Goal: Book appointment/travel/reservation

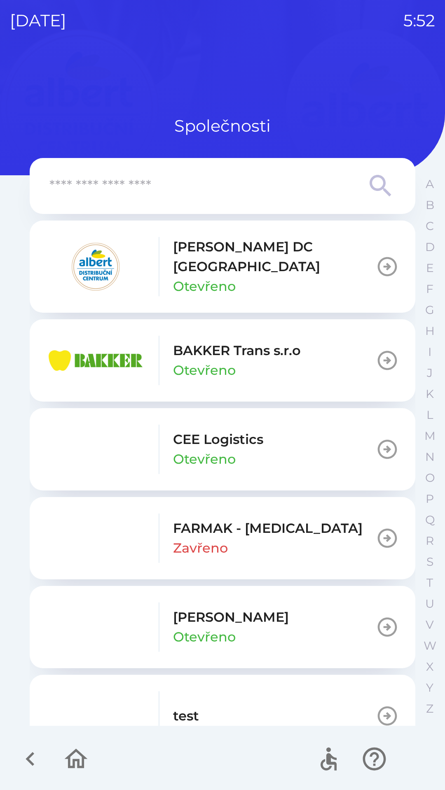
click at [298, 249] on p "[PERSON_NAME] DC [GEOGRAPHIC_DATA]" at bounding box center [274, 257] width 203 height 40
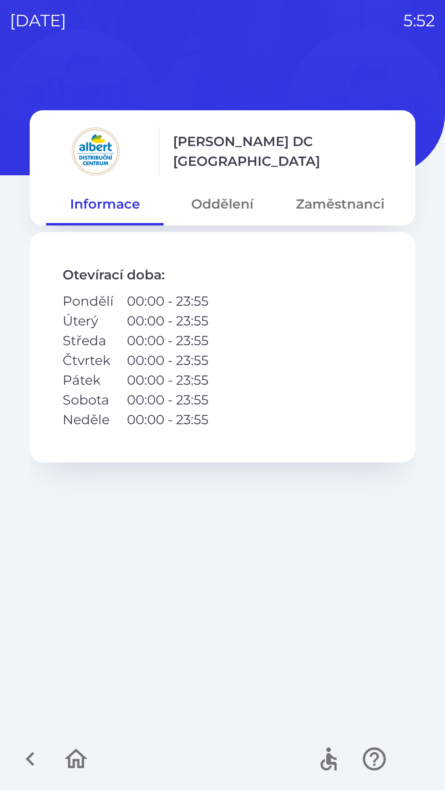
click at [226, 193] on button "Oddělení" at bounding box center [221, 204] width 117 height 30
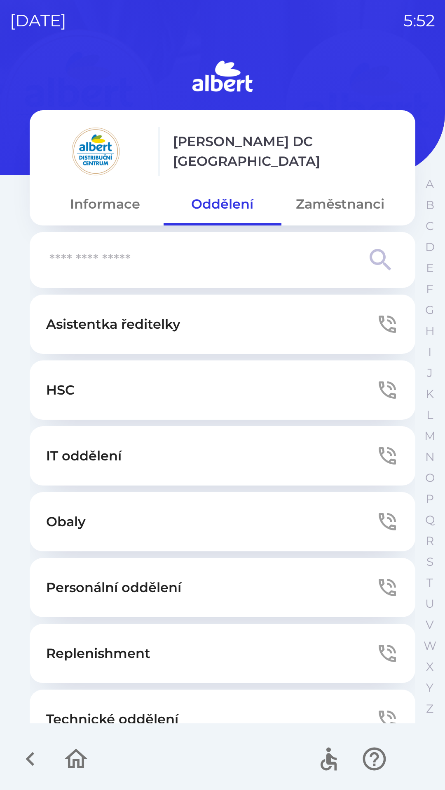
click at [167, 706] on button "Technické oddělení" at bounding box center [222, 719] width 385 height 59
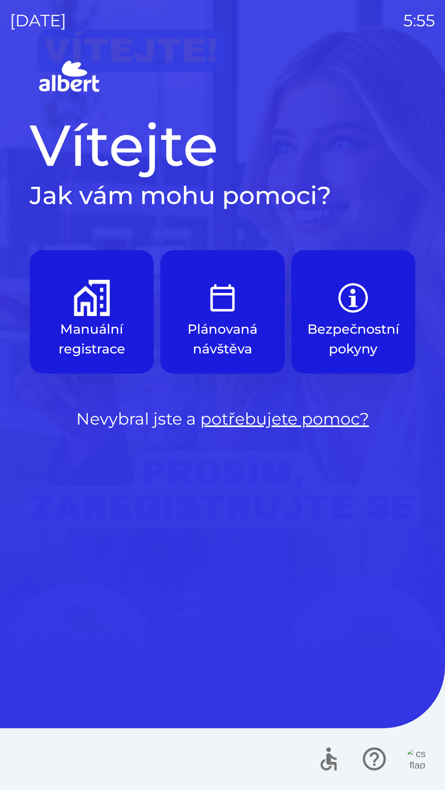
click at [91, 326] on p "Manuální registrace" at bounding box center [91, 339] width 84 height 40
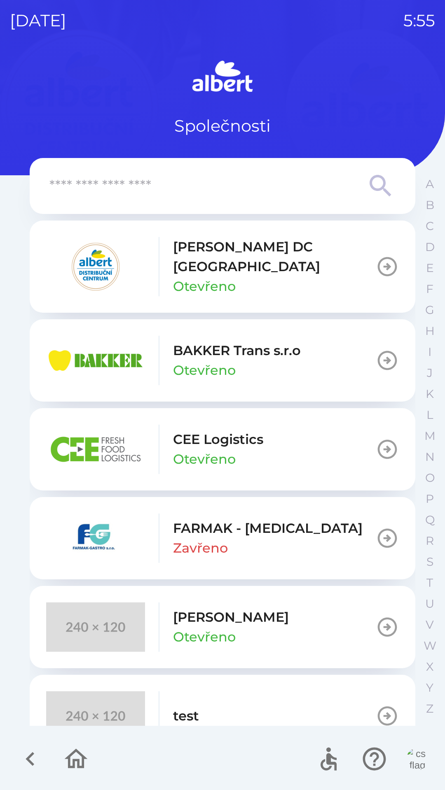
click at [259, 277] on div "[PERSON_NAME] DC [GEOGRAPHIC_DATA] Otevřeno" at bounding box center [274, 266] width 203 height 59
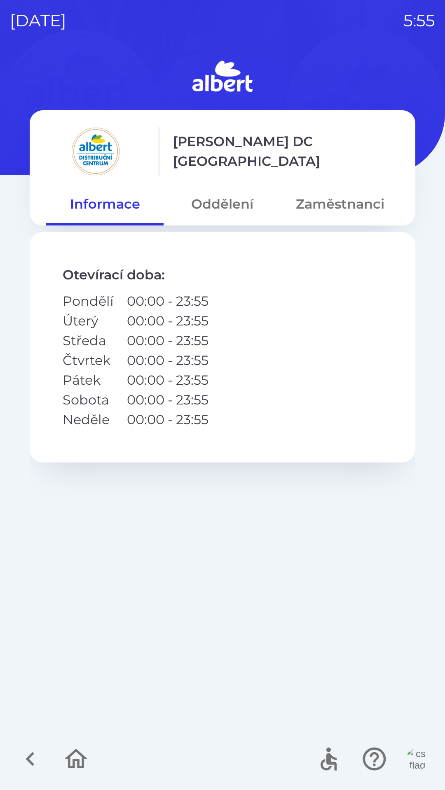
click at [207, 202] on button "Oddělení" at bounding box center [221, 204] width 117 height 30
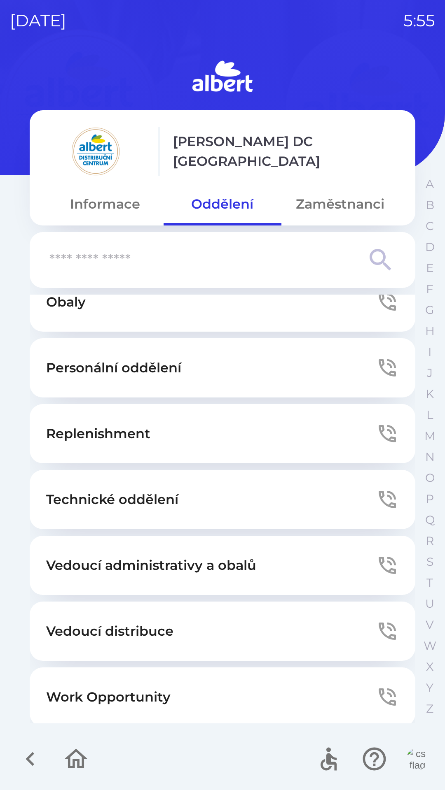
scroll to position [220, 0]
click at [65, 493] on p "Technické oddělení" at bounding box center [112, 500] width 132 height 20
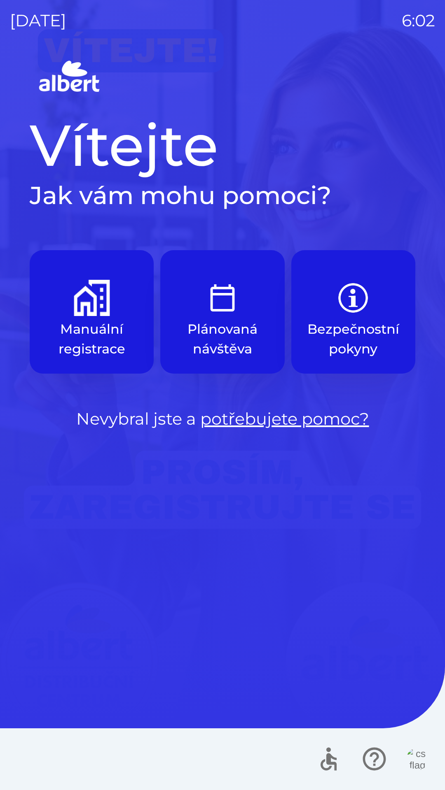
click at [83, 301] on img "button" at bounding box center [92, 298] width 36 height 36
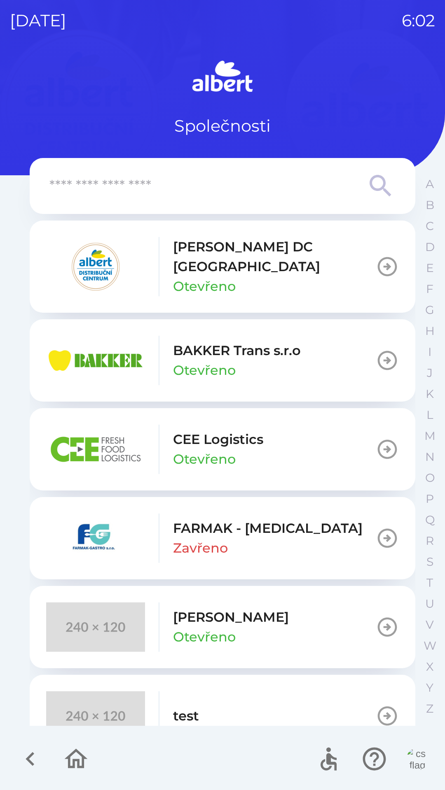
click at [91, 249] on img "button" at bounding box center [95, 266] width 99 height 49
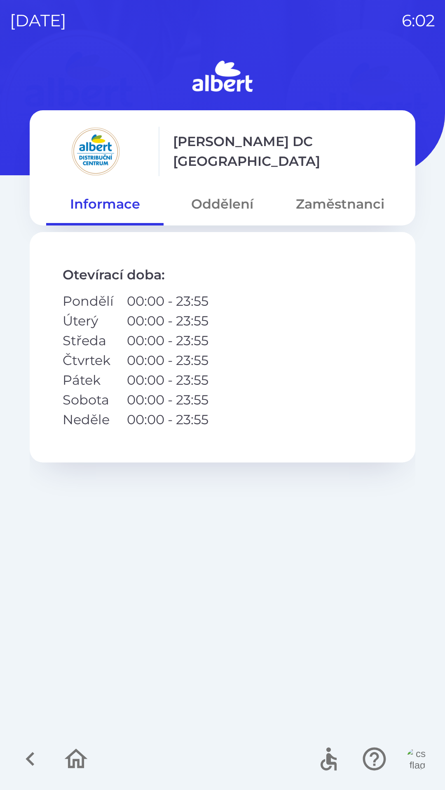
click at [219, 192] on button "Oddělení" at bounding box center [221, 204] width 117 height 30
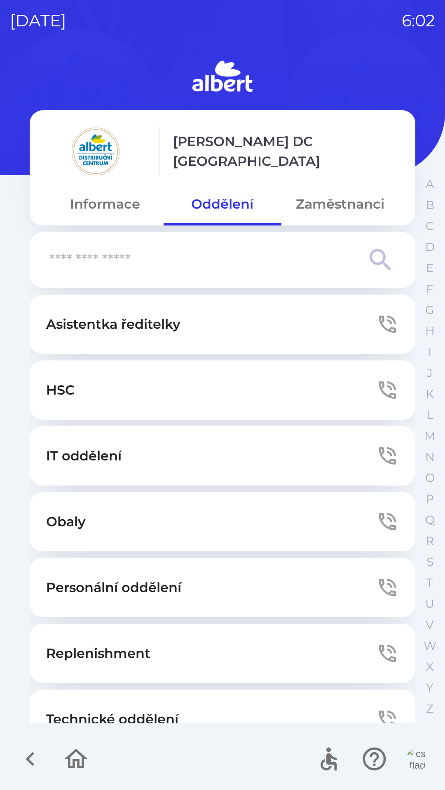
click at [125, 699] on button "Technické oddělení" at bounding box center [222, 719] width 385 height 59
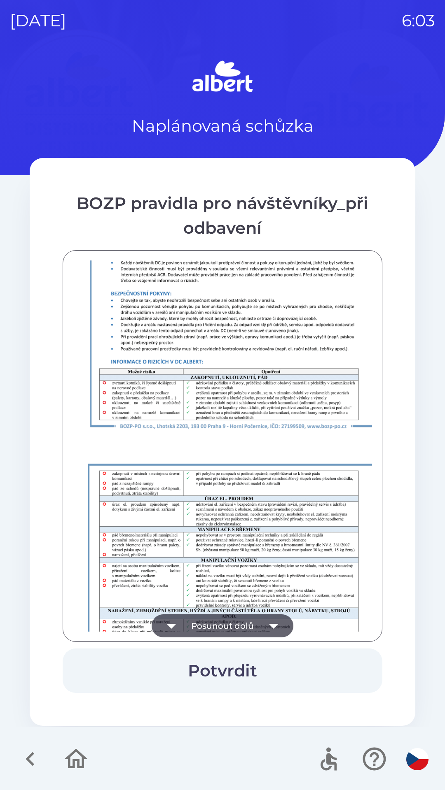
scroll to position [578, 0]
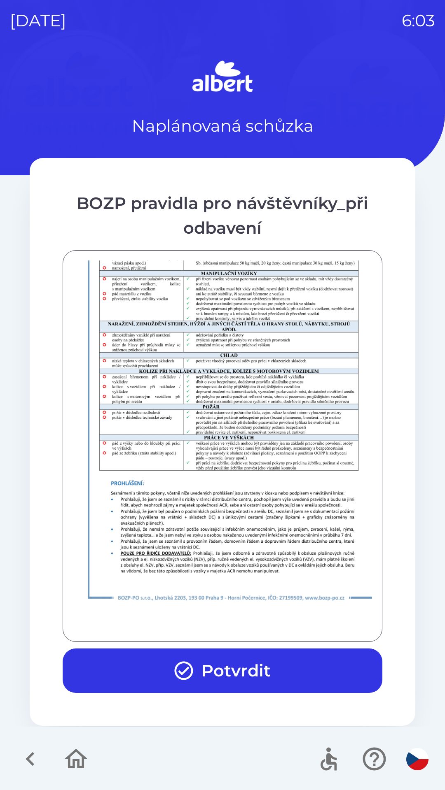
click at [267, 677] on button "Potvrdit" at bounding box center [222, 671] width 319 height 44
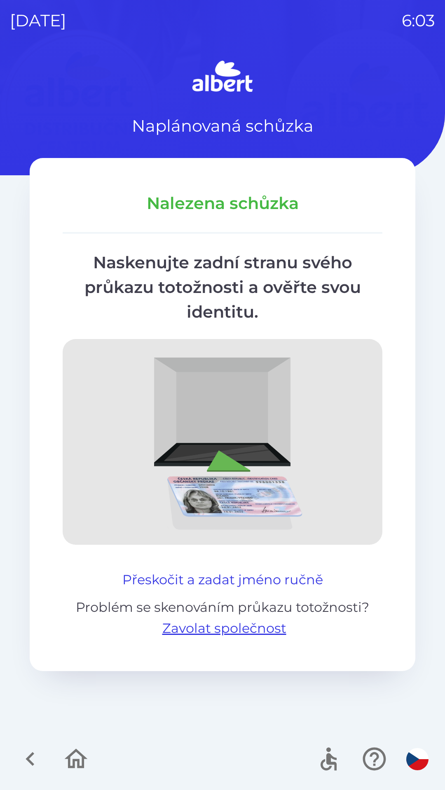
click at [182, 570] on button "Přeskočit a zadat jméno ručně" at bounding box center [222, 580] width 207 height 20
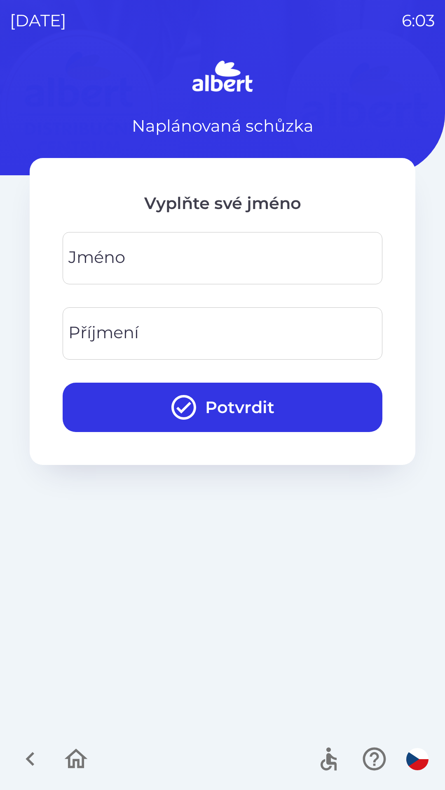
click at [182, 258] on input "Jméno" at bounding box center [222, 258] width 300 height 33
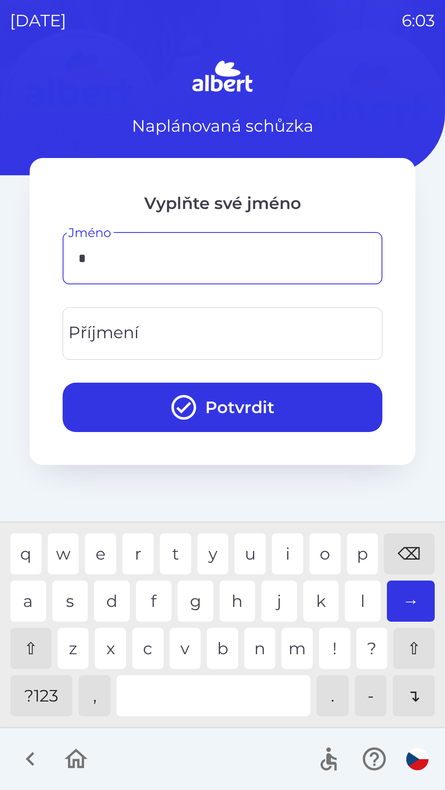
click at [275, 594] on div "j" at bounding box center [279, 601] width 36 height 41
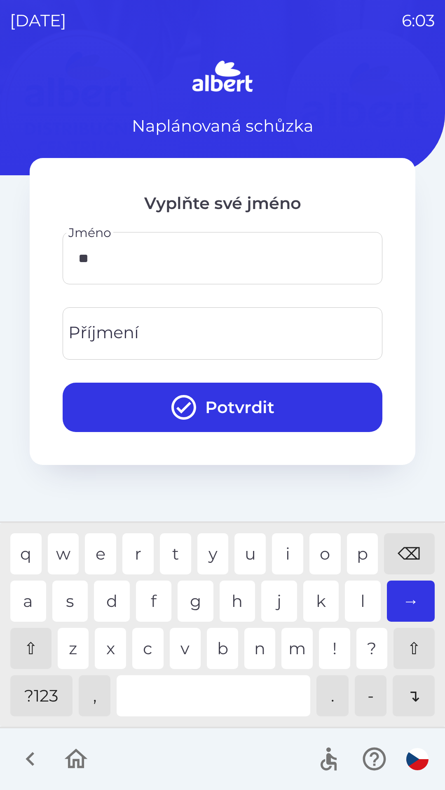
type input "***"
click at [264, 647] on div "n" at bounding box center [259, 648] width 31 height 41
click at [199, 340] on input "Příjmení" at bounding box center [222, 333] width 300 height 33
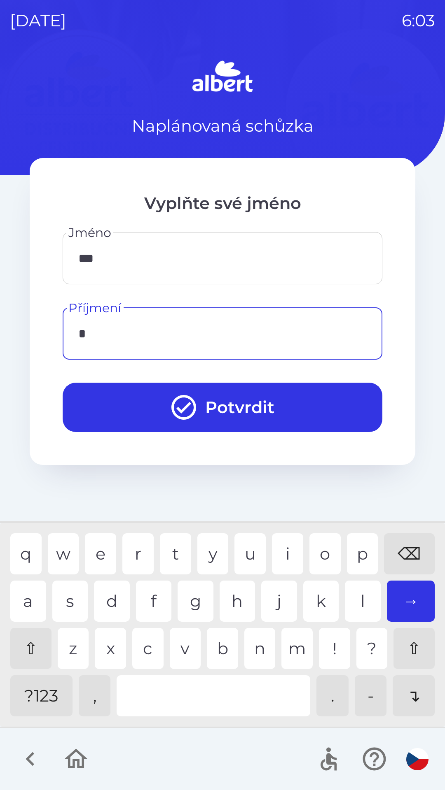
click at [142, 648] on div "c" at bounding box center [147, 648] width 31 height 41
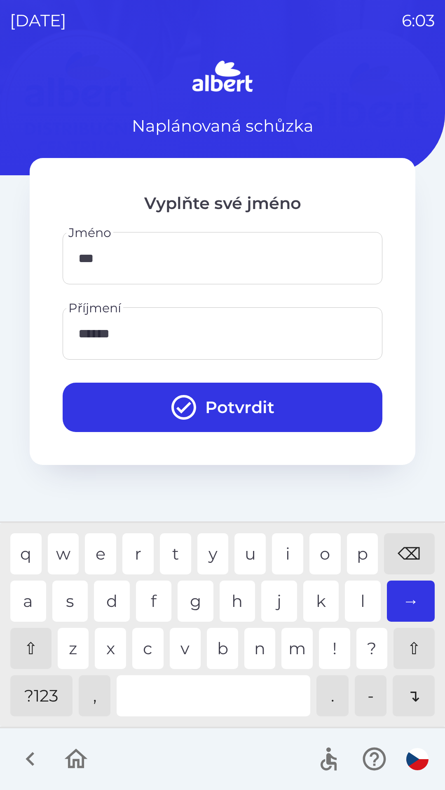
click at [258, 648] on div "n" at bounding box center [259, 648] width 31 height 41
type input "*******"
click at [209, 548] on div "y" at bounding box center [212, 554] width 31 height 41
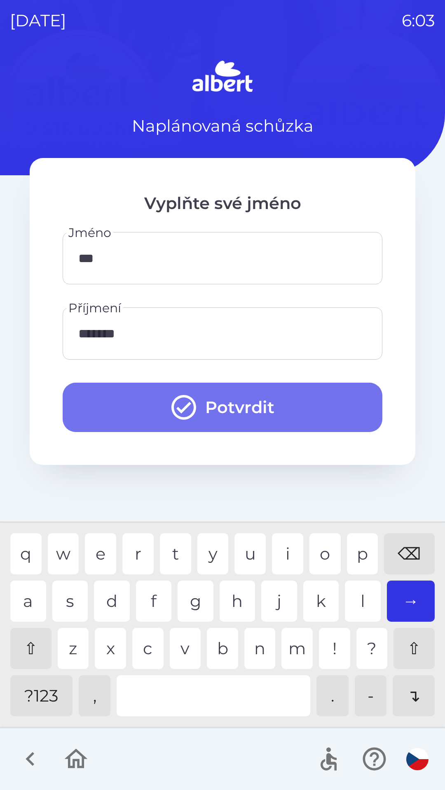
click at [256, 404] on button "Potvrdit" at bounding box center [222, 407] width 319 height 49
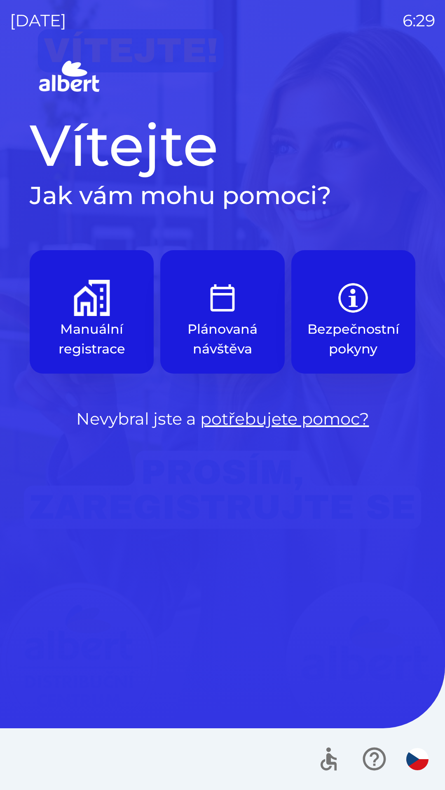
click at [98, 317] on button "Manuální registrace" at bounding box center [92, 312] width 124 height 124
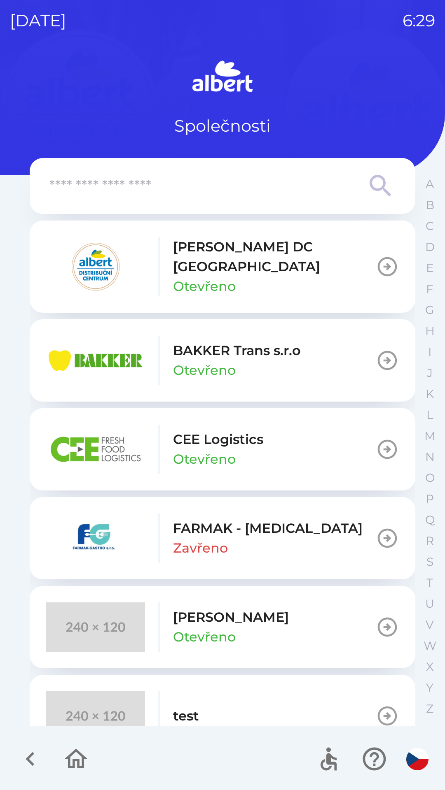
click at [276, 448] on button "CEE Logistics Otevřeno" at bounding box center [222, 449] width 385 height 82
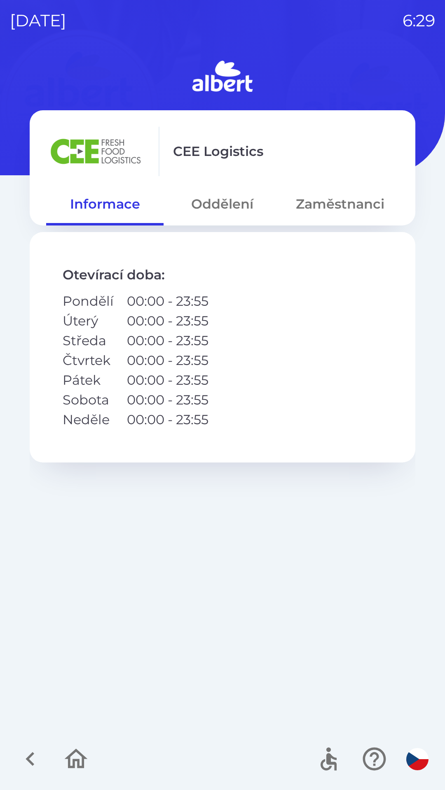
click at [223, 208] on button "Oddělení" at bounding box center [221, 204] width 117 height 30
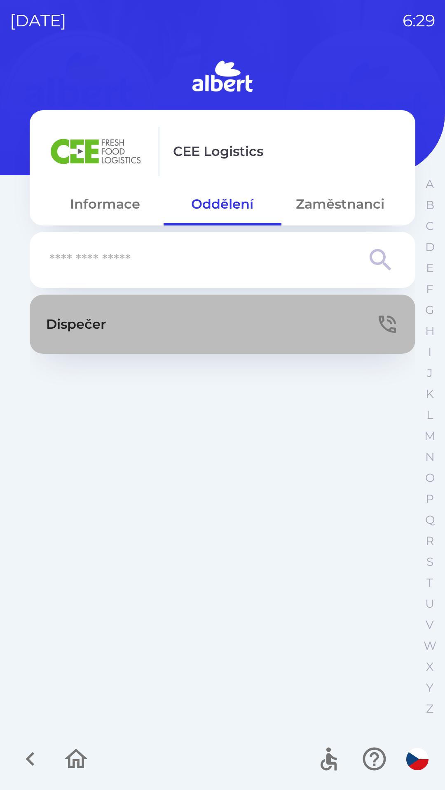
click at [174, 329] on button "Dispečer" at bounding box center [222, 324] width 385 height 59
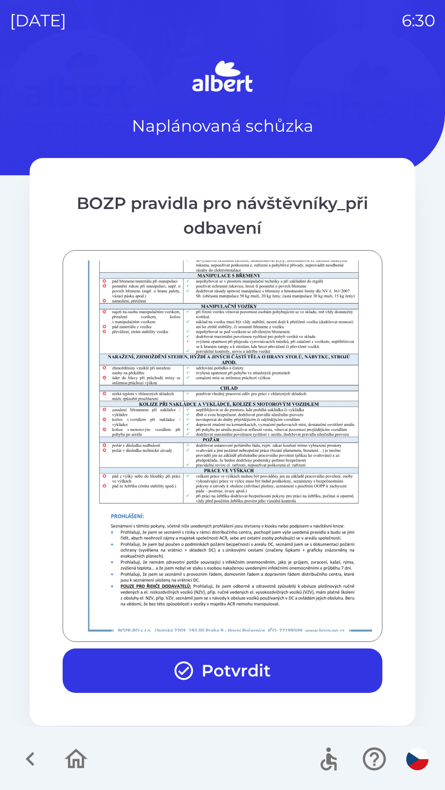
scroll to position [578, 0]
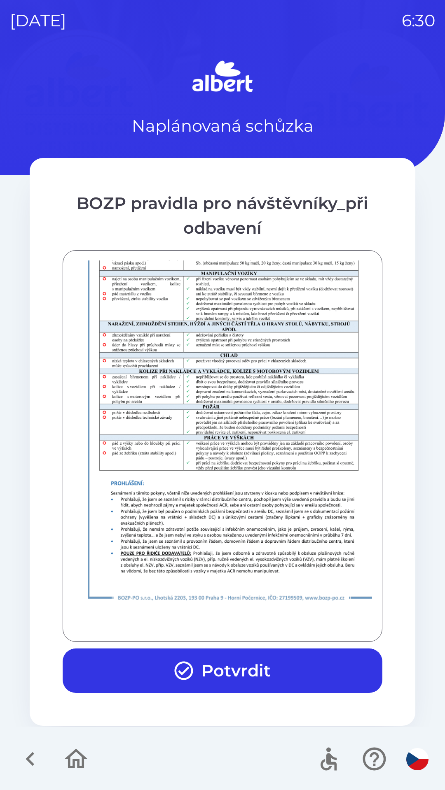
click at [256, 661] on button "Potvrdit" at bounding box center [222, 671] width 319 height 44
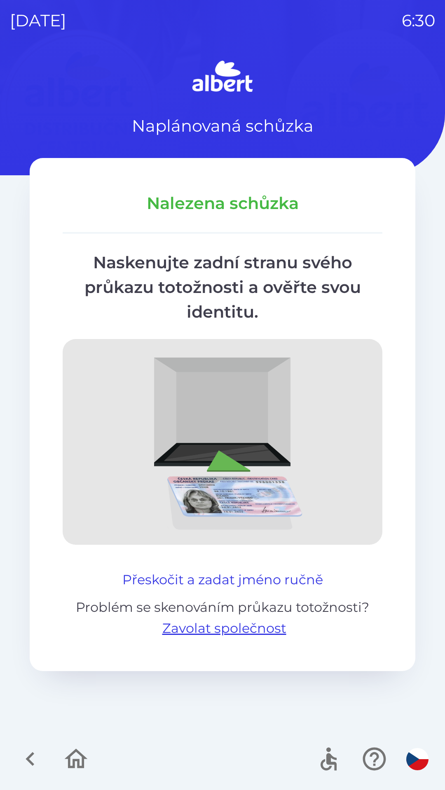
click at [160, 571] on button "Přeskočit a zadat jméno ručně" at bounding box center [222, 580] width 207 height 20
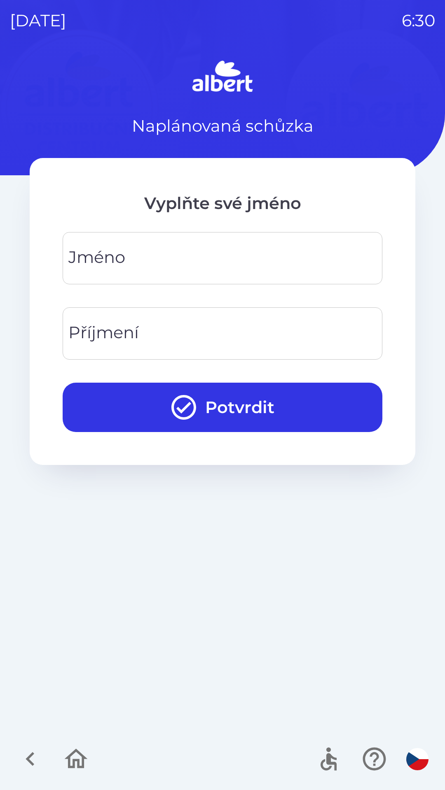
click at [115, 250] on div "[PERSON_NAME]" at bounding box center [222, 258] width 319 height 52
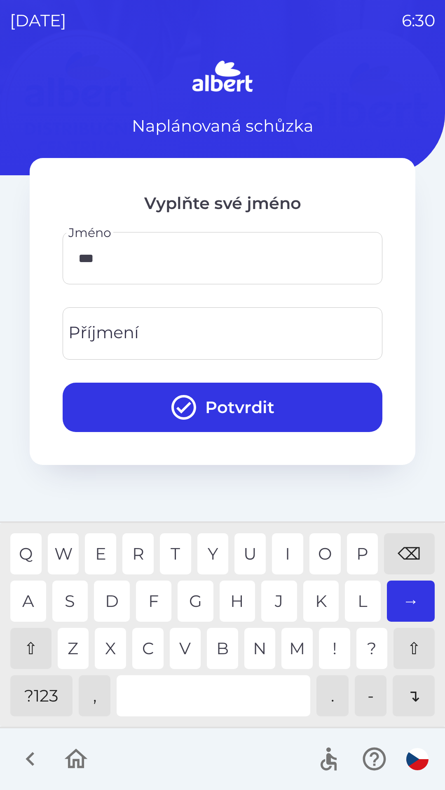
click at [293, 653] on div "M" at bounding box center [296, 648] width 31 height 41
click at [402, 548] on div "⌫" at bounding box center [409, 554] width 51 height 41
type input "*****"
click at [164, 326] on input "Příjmení" at bounding box center [222, 333] width 300 height 33
click at [256, 555] on div "U" at bounding box center [249, 554] width 31 height 41
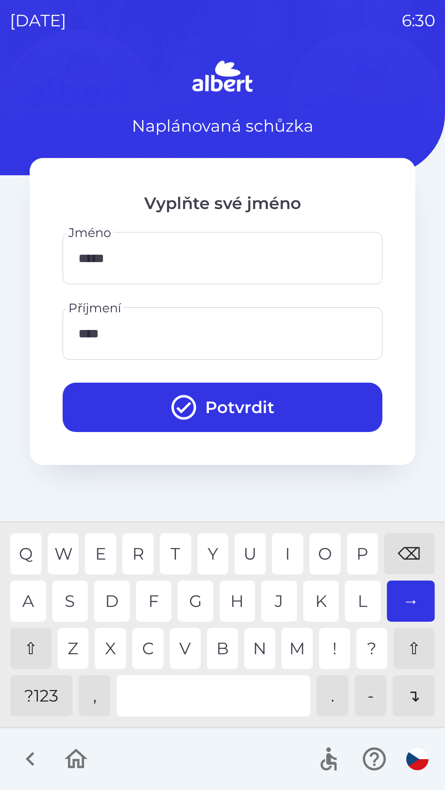
click at [101, 554] on div "E" at bounding box center [100, 554] width 31 height 41
type input "*****"
click at [318, 602] on div "K" at bounding box center [321, 601] width 36 height 41
click at [267, 405] on button "Potvrdit" at bounding box center [222, 407] width 319 height 49
